Goal: Information Seeking & Learning: Find specific fact

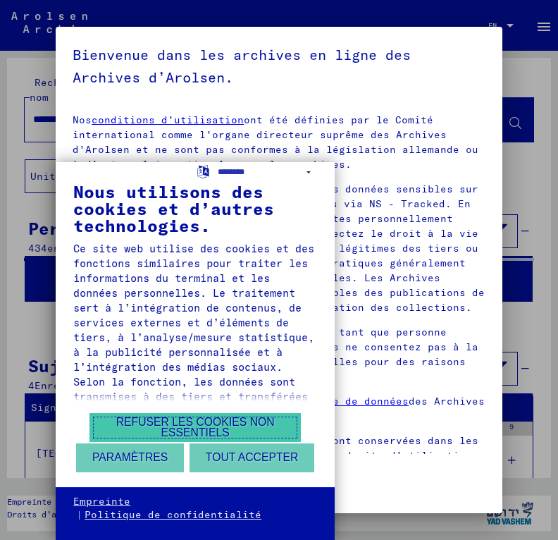
click at [206, 441] on button "Refuser les cookies non essentiels" at bounding box center [194, 427] width 211 height 29
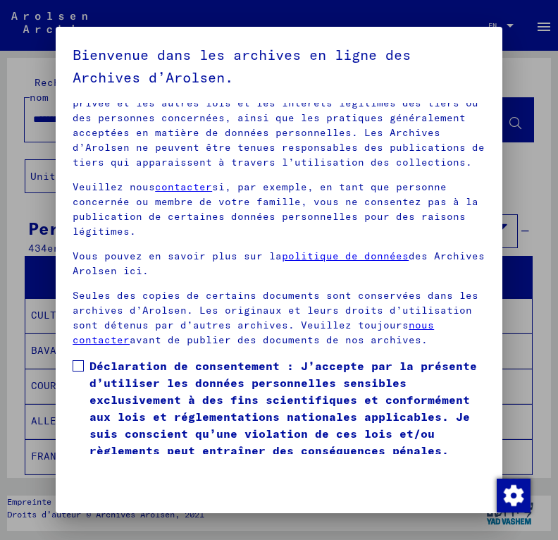
scroll to position [191, 0]
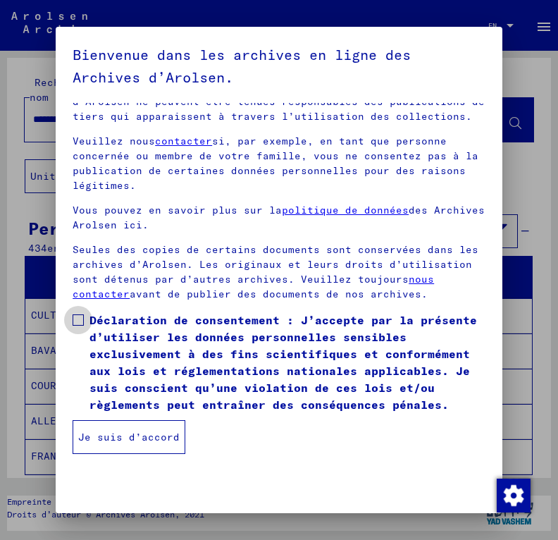
click at [82, 316] on span at bounding box center [78, 319] width 11 height 11
click at [124, 441] on button "Je suis d’accord" at bounding box center [129, 437] width 113 height 34
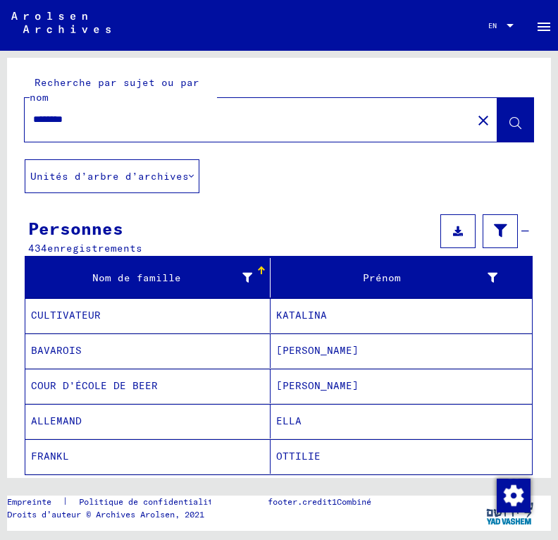
click at [148, 118] on input "********" at bounding box center [248, 119] width 431 height 15
type input "**********"
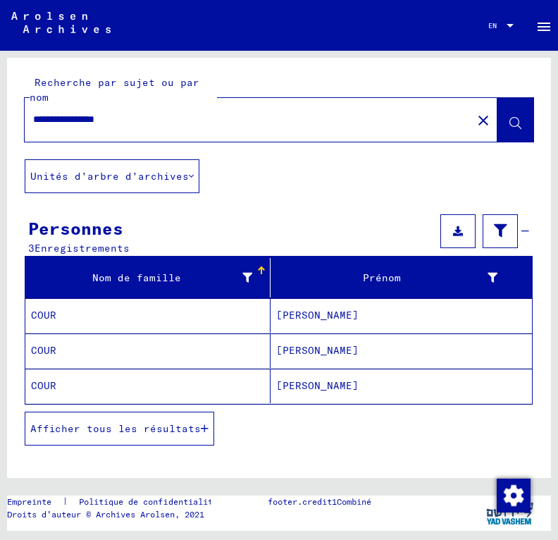
click at [285, 386] on mat-cell "[PERSON_NAME]" at bounding box center [401, 386] width 261 height 35
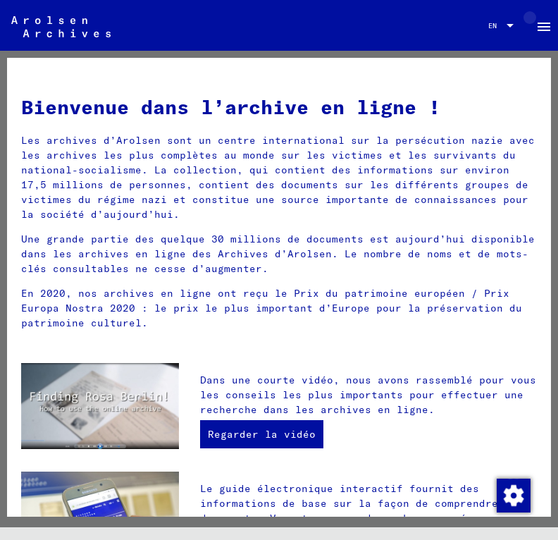
click at [538, 23] on mat-icon "menu" at bounding box center [544, 26] width 17 height 17
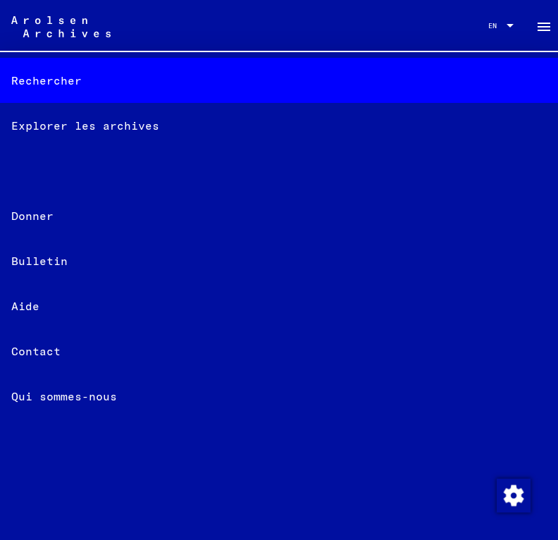
click at [58, 81] on font "Rechercher" at bounding box center [46, 80] width 70 height 17
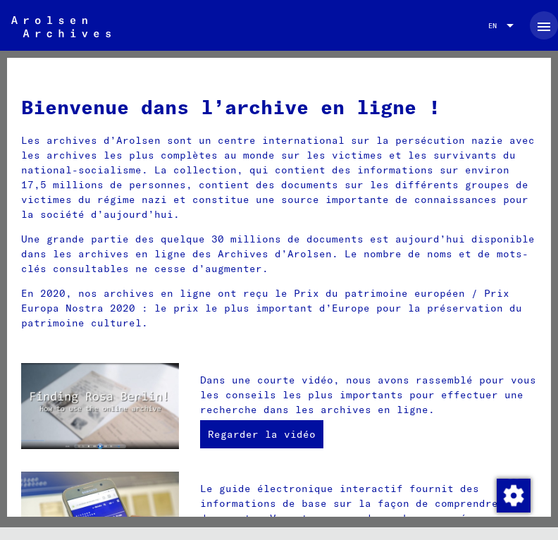
click at [545, 27] on mat-icon "menu" at bounding box center [544, 26] width 17 height 17
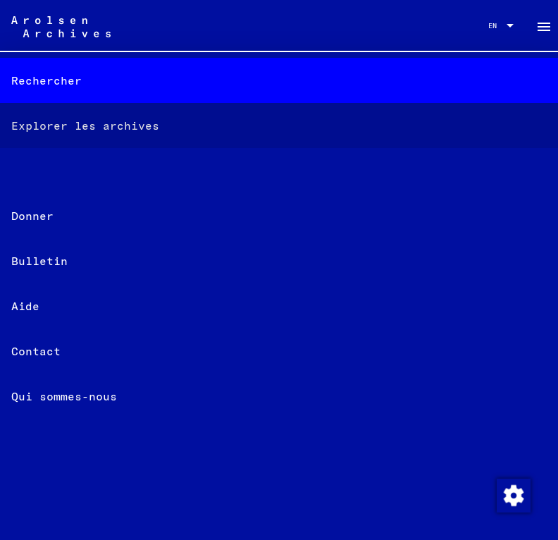
click at [61, 124] on font "Explorer les archives" at bounding box center [85, 125] width 148 height 17
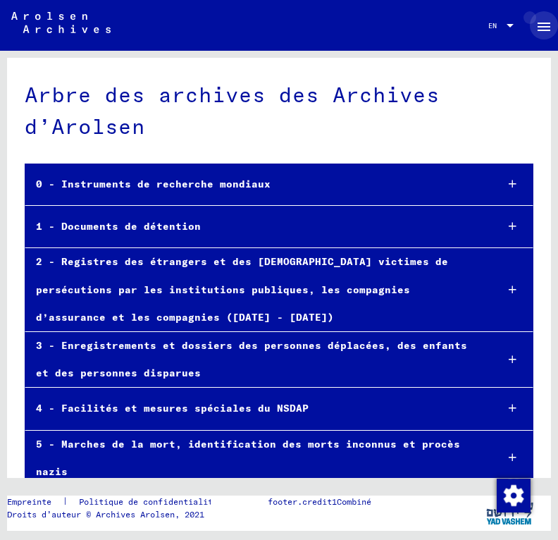
click at [538, 35] on mat-icon "menu" at bounding box center [544, 26] width 17 height 17
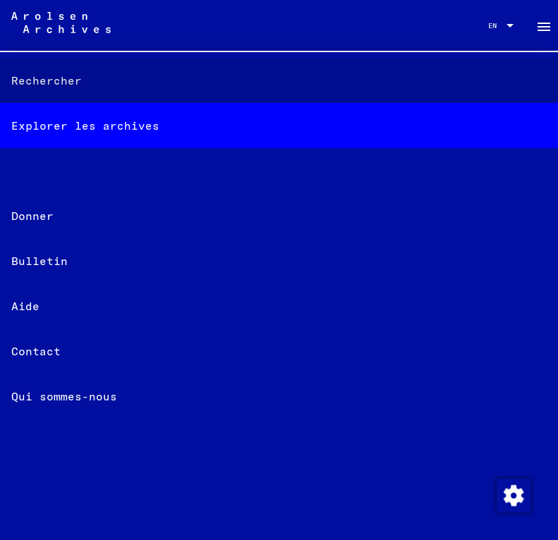
click at [62, 70] on div "Rechercher" at bounding box center [279, 80] width 558 height 45
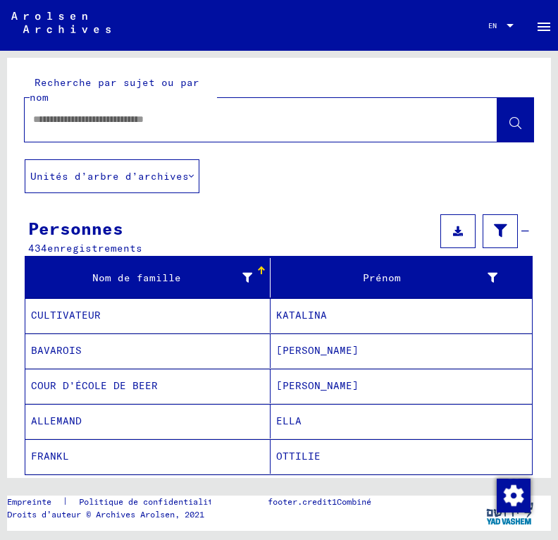
click at [106, 121] on input "text" at bounding box center [248, 119] width 431 height 15
type input "**********"
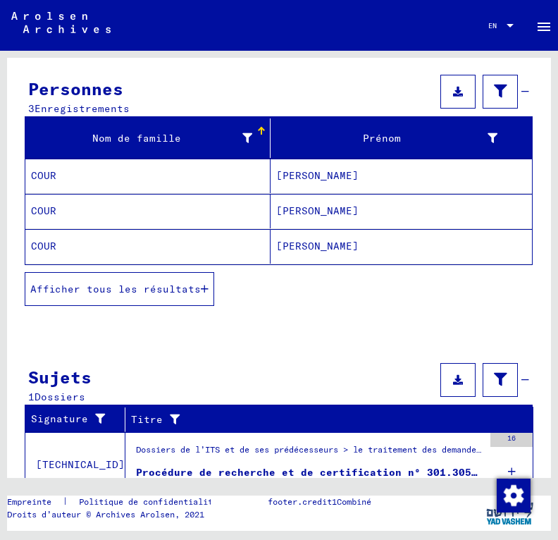
scroll to position [135, 0]
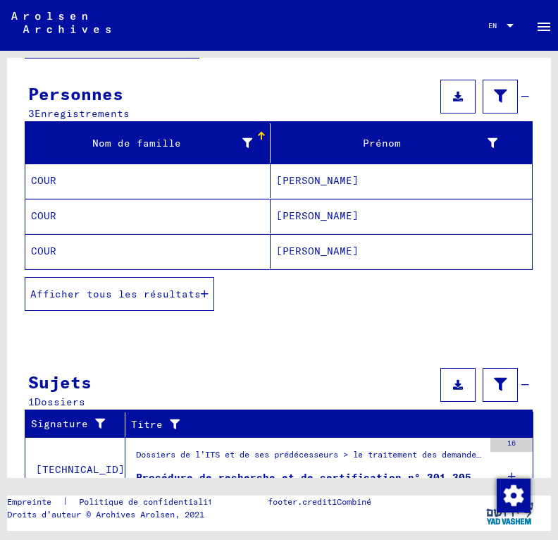
click at [317, 178] on mat-cell "[PERSON_NAME]" at bounding box center [401, 180] width 261 height 35
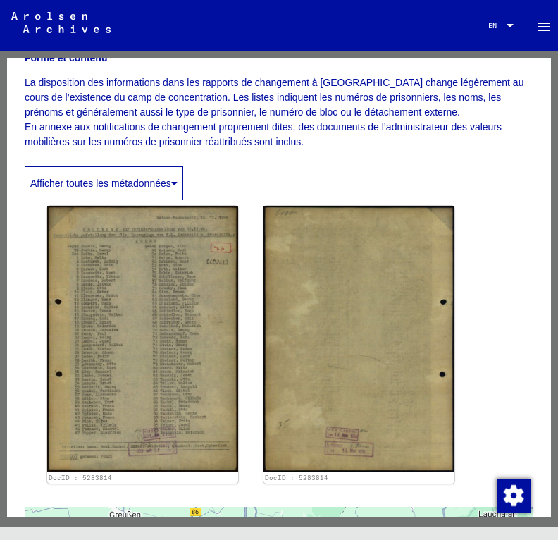
scroll to position [240, 0]
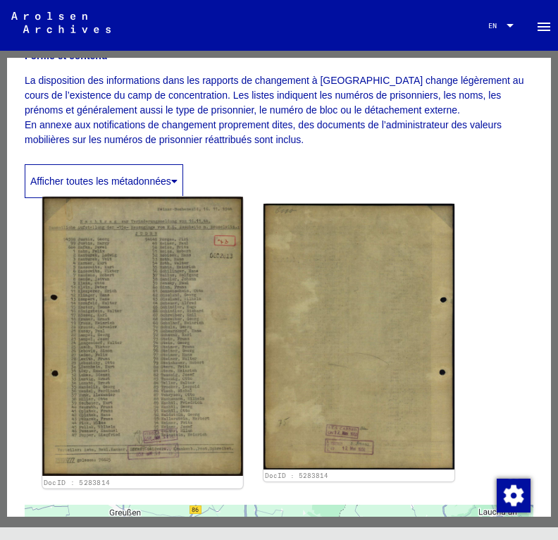
click at [119, 360] on img at bounding box center [142, 336] width 201 height 279
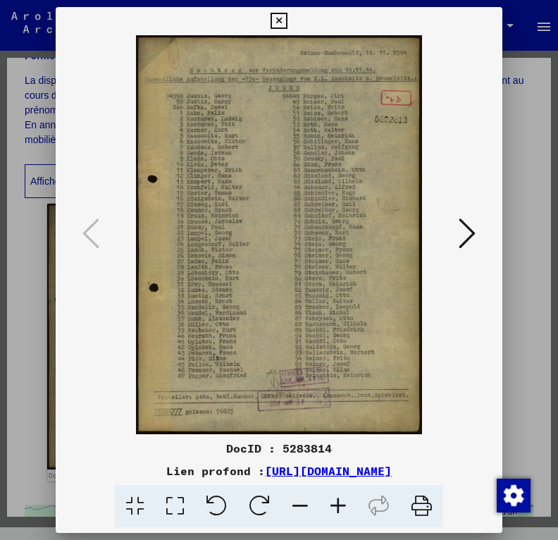
click at [338, 515] on icon at bounding box center [338, 506] width 38 height 43
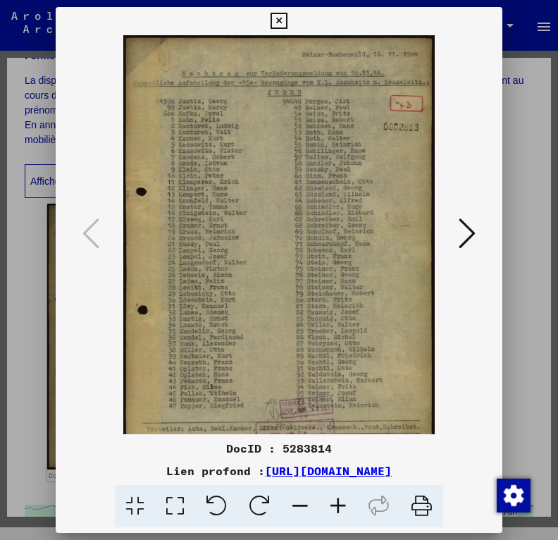
click at [338, 515] on icon at bounding box center [338, 506] width 38 height 43
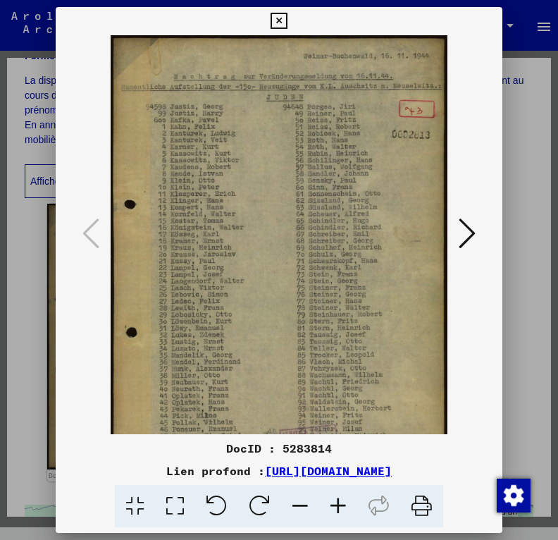
click at [338, 515] on icon at bounding box center [338, 506] width 38 height 43
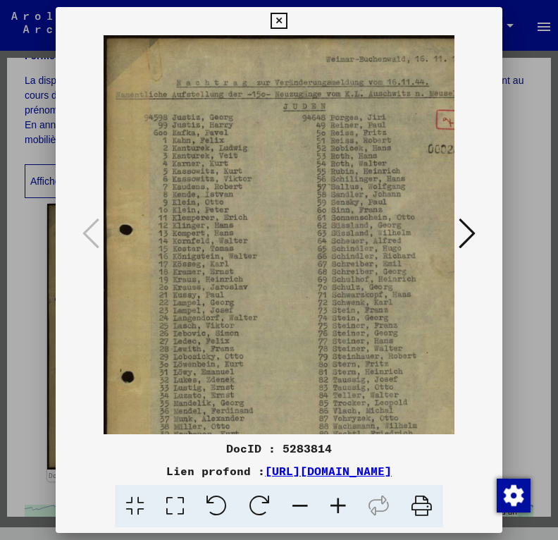
click at [424, 517] on icon at bounding box center [421, 506] width 43 height 43
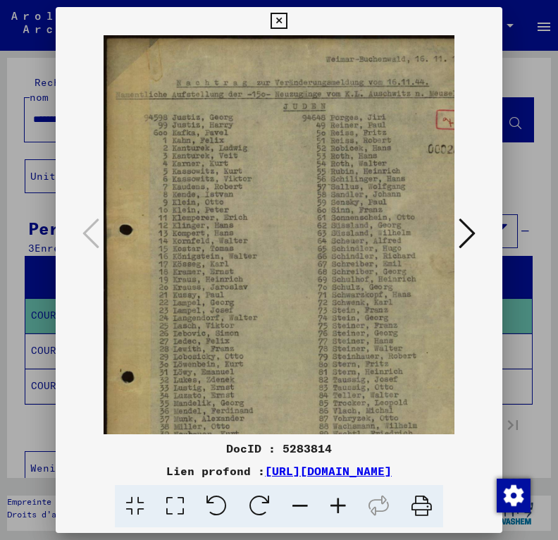
click at [464, 216] on icon at bounding box center [467, 233] width 17 height 34
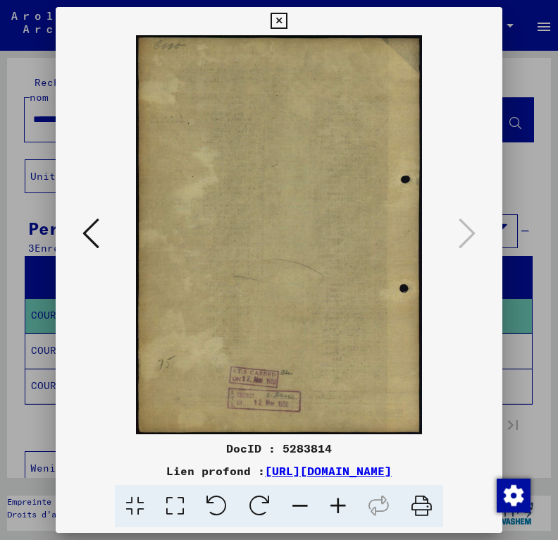
click at [413, 514] on icon at bounding box center [421, 506] width 43 height 43
click at [4, 205] on div at bounding box center [279, 270] width 558 height 540
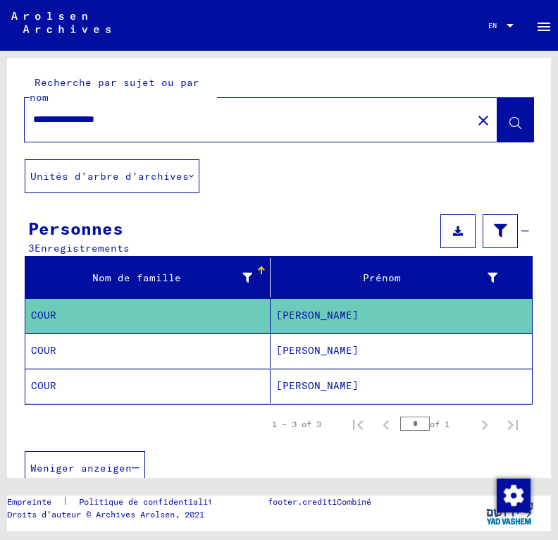
click at [306, 354] on mat-cell "[PERSON_NAME]" at bounding box center [401, 350] width 261 height 35
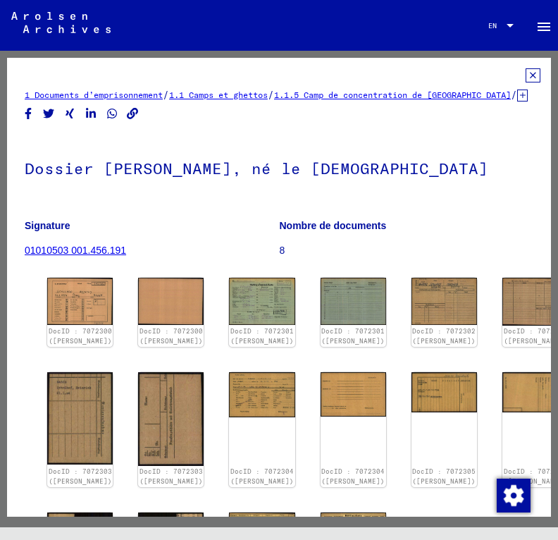
click at [526, 76] on icon at bounding box center [533, 75] width 15 height 14
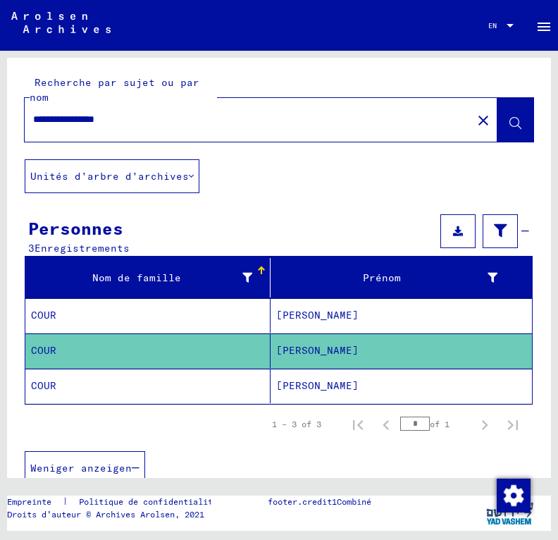
click at [317, 383] on mat-cell "[PERSON_NAME]" at bounding box center [401, 386] width 261 height 35
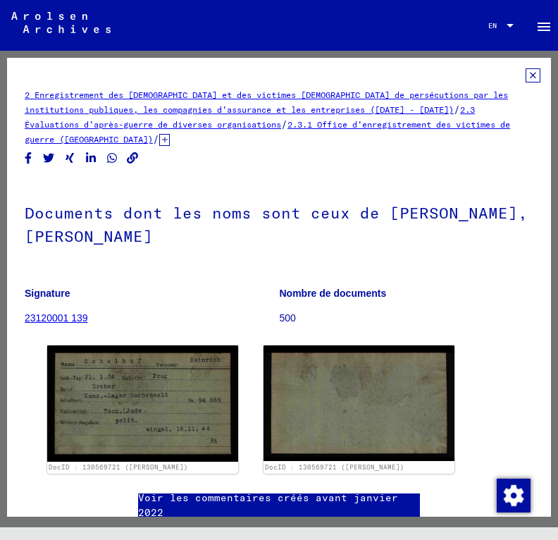
click at [526, 82] on icon at bounding box center [533, 75] width 15 height 14
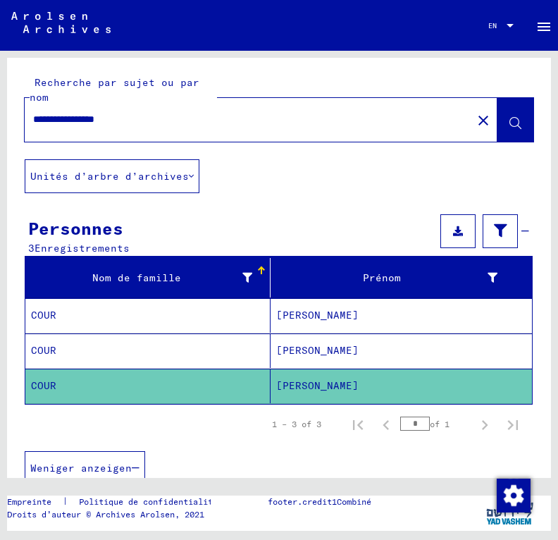
click at [67, 171] on font "Unités d’arbre d’archives" at bounding box center [109, 176] width 159 height 13
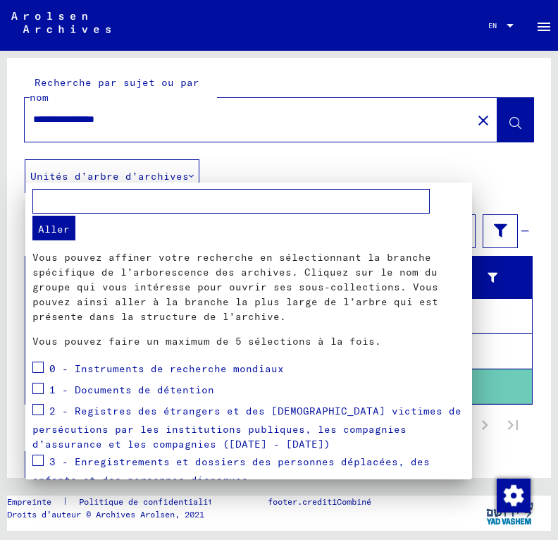
click at [256, 166] on div at bounding box center [279, 270] width 558 height 540
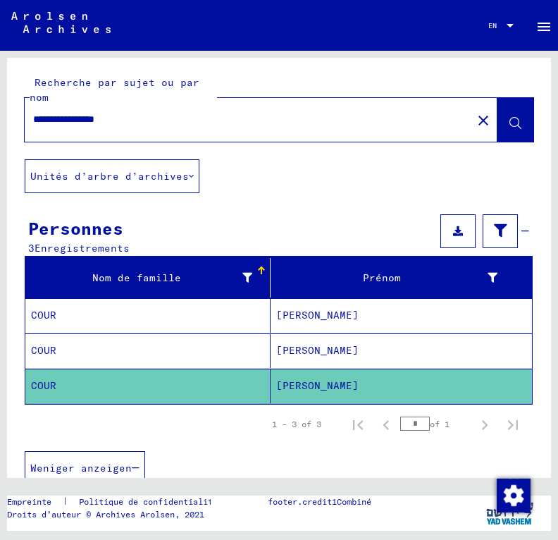
click at [110, 117] on input "**********" at bounding box center [248, 119] width 431 height 15
type input "********"
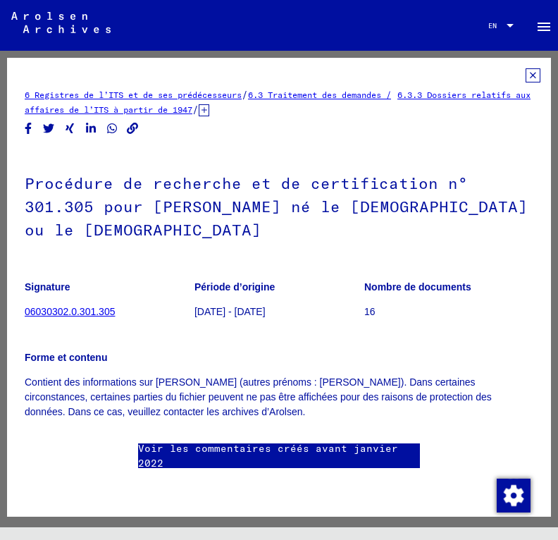
click at [107, 312] on link "06030302.0.301.305" at bounding box center [70, 311] width 90 height 11
click at [75, 304] on p "06030302.0.301.305" at bounding box center [109, 311] width 169 height 15
click at [175, 441] on link "Voir les commentaires créés avant janvier 2022" at bounding box center [279, 456] width 282 height 30
